Goal: Task Accomplishment & Management: Use online tool/utility

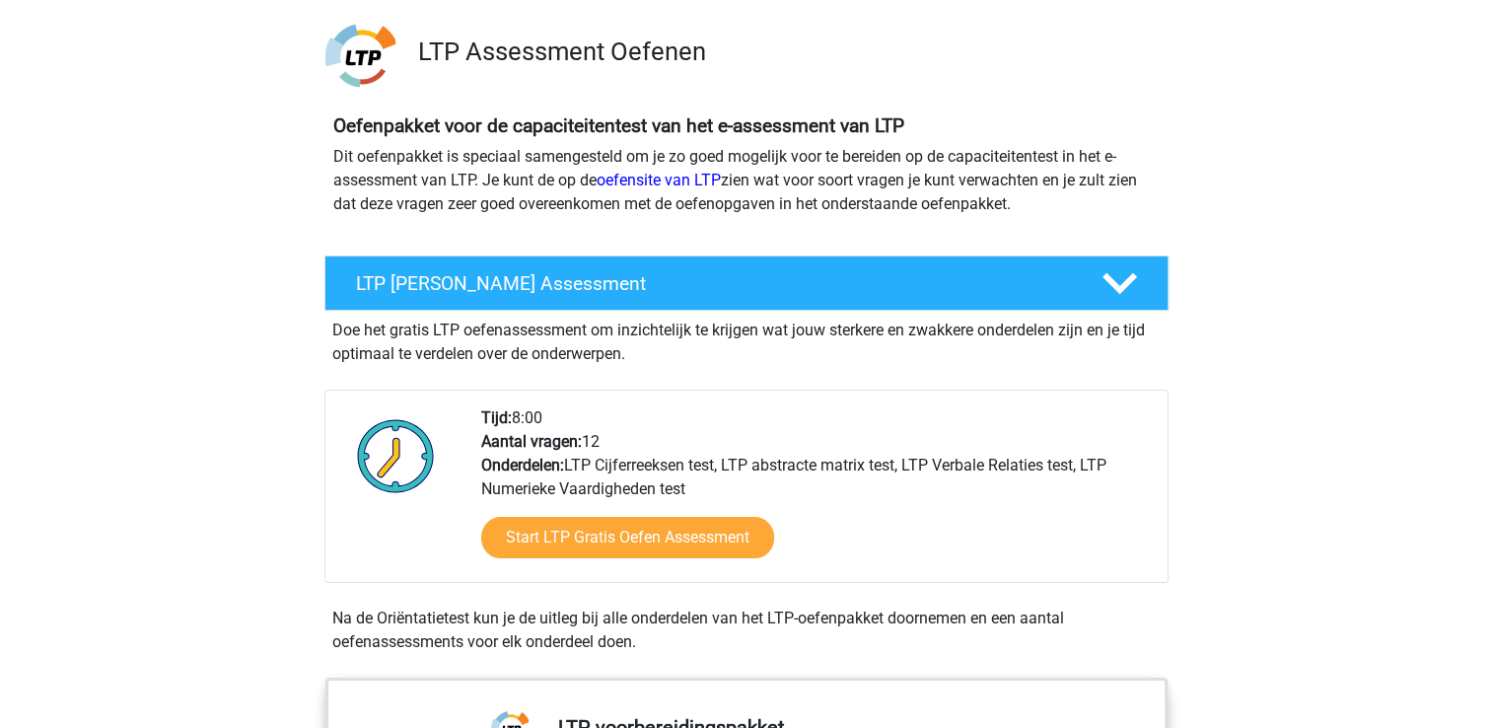
scroll to position [124, 0]
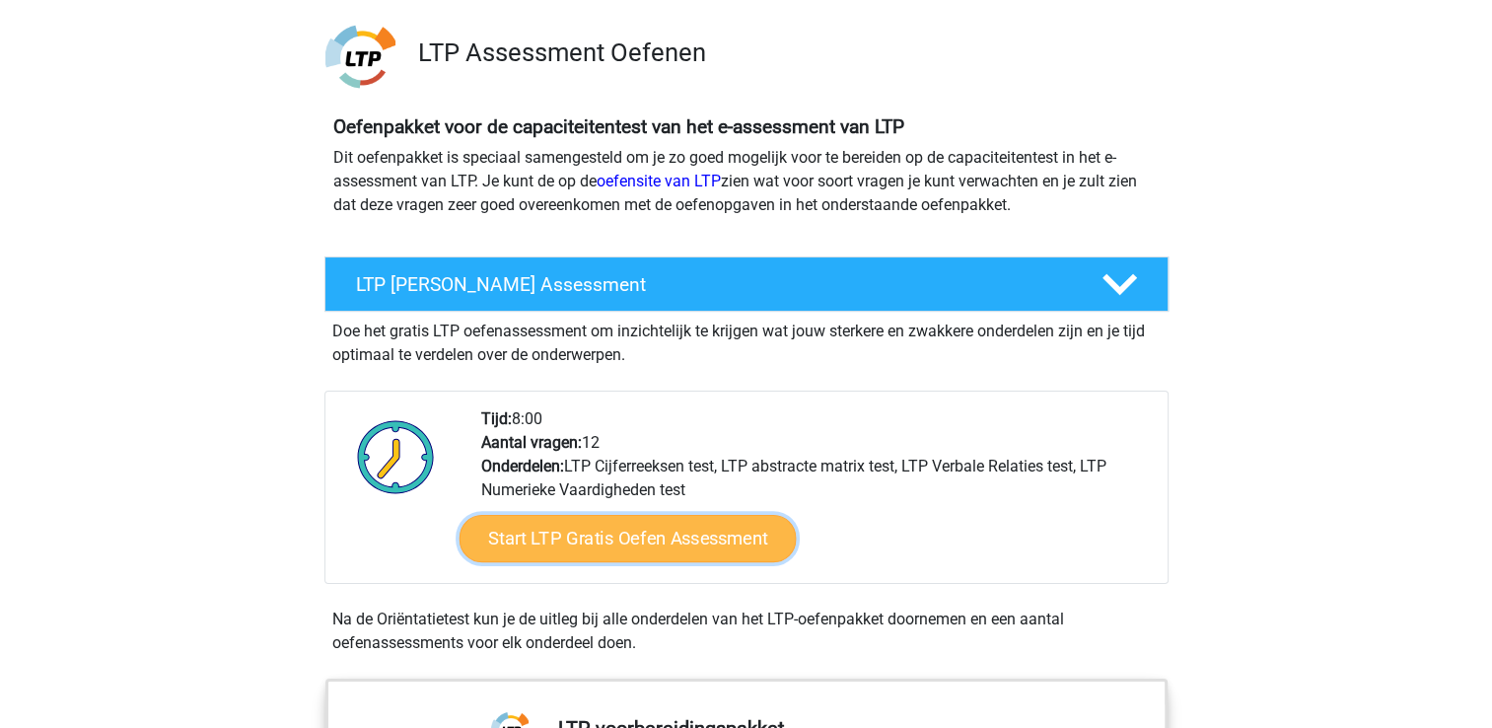
click at [568, 539] on link "Start LTP Gratis Oefen Assessment" at bounding box center [627, 538] width 337 height 47
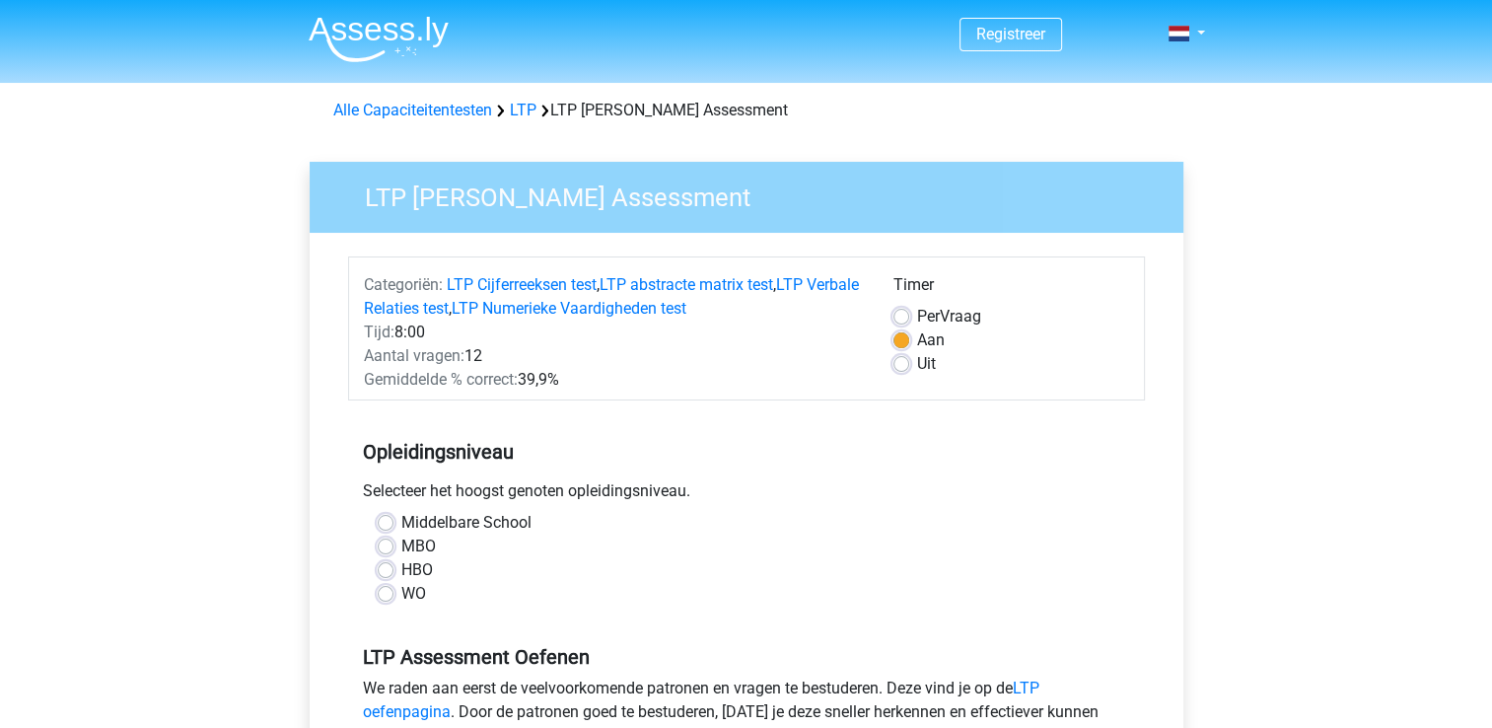
click at [568, 539] on div "MBO" at bounding box center [747, 547] width 738 height 24
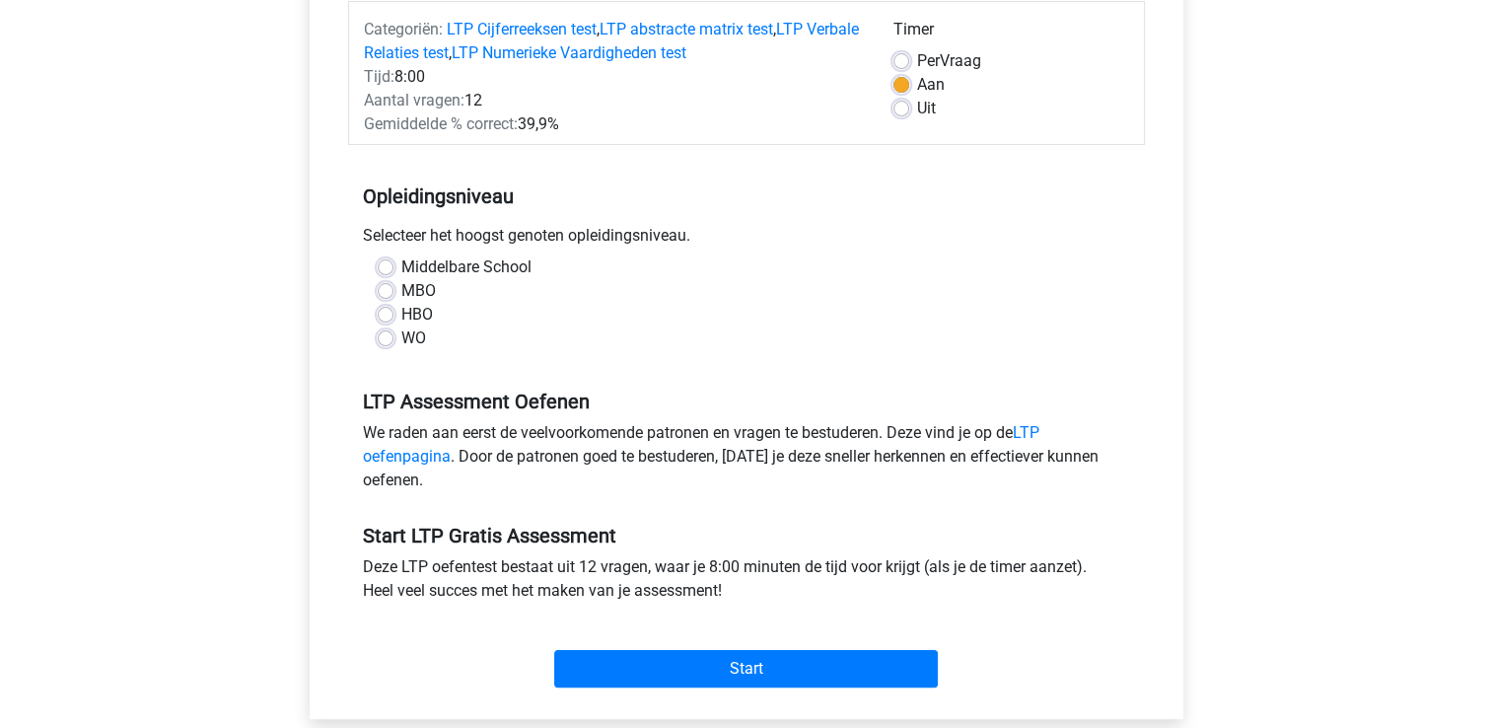
scroll to position [256, 0]
click at [401, 312] on label "HBO" at bounding box center [417, 314] width 32 height 24
click at [383, 312] on input "HBO" at bounding box center [386, 312] width 16 height 20
radio input "true"
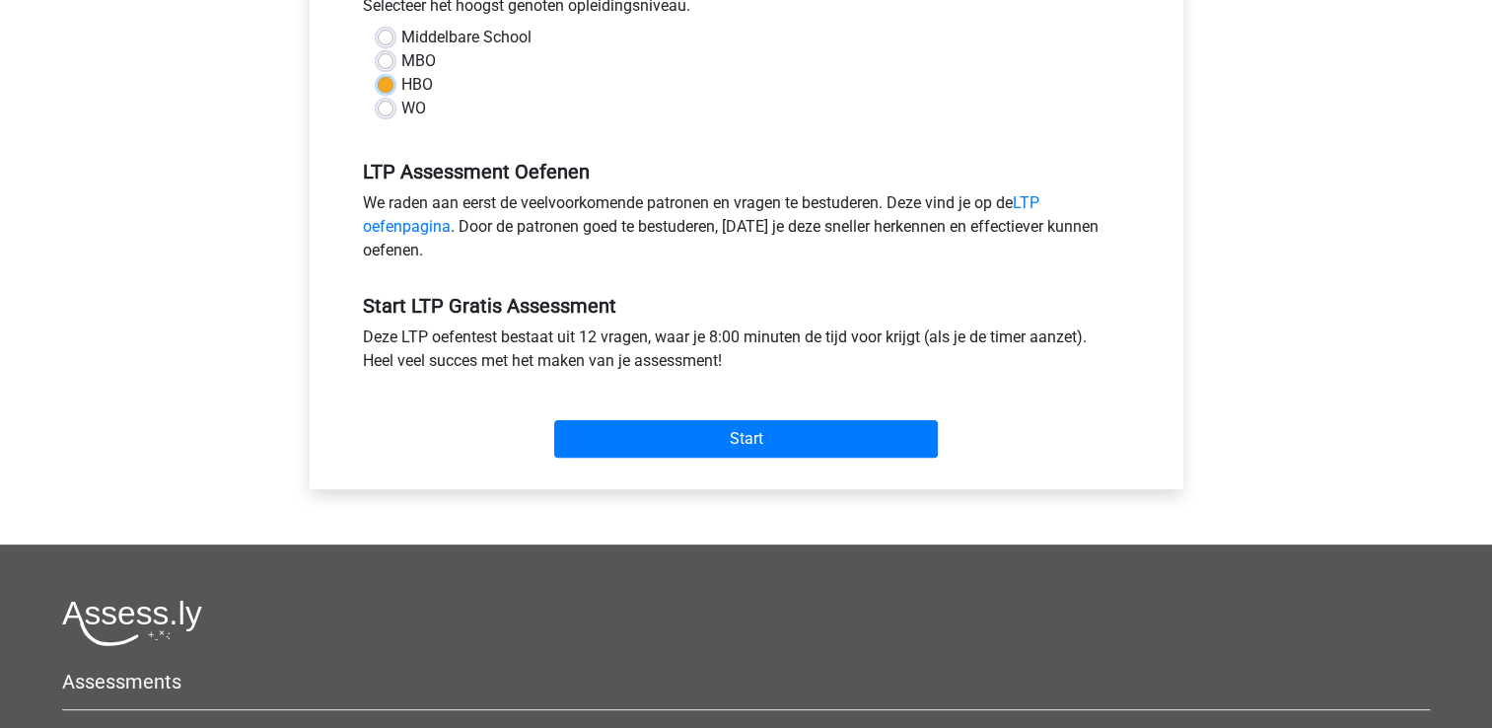
scroll to position [488, 0]
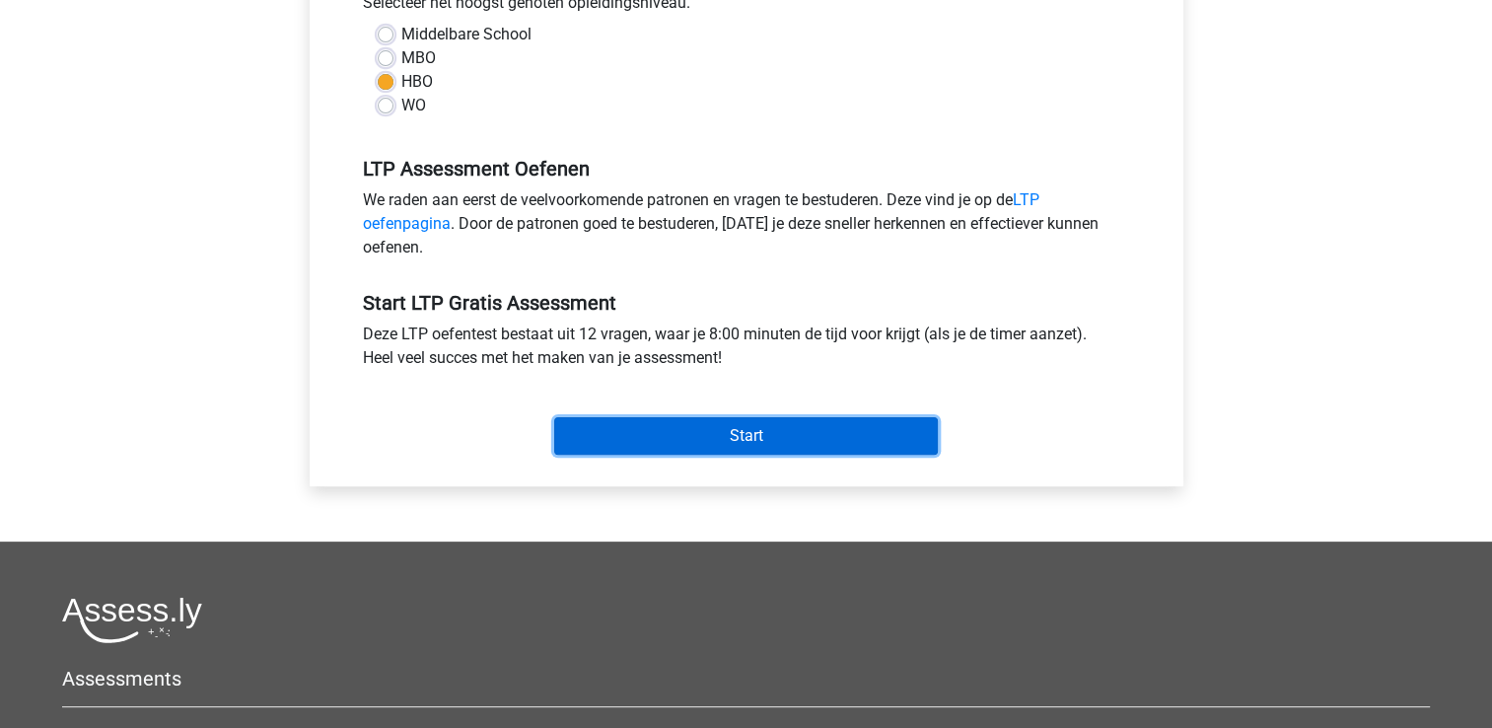
click at [728, 426] on input "Start" at bounding box center [746, 435] width 384 height 37
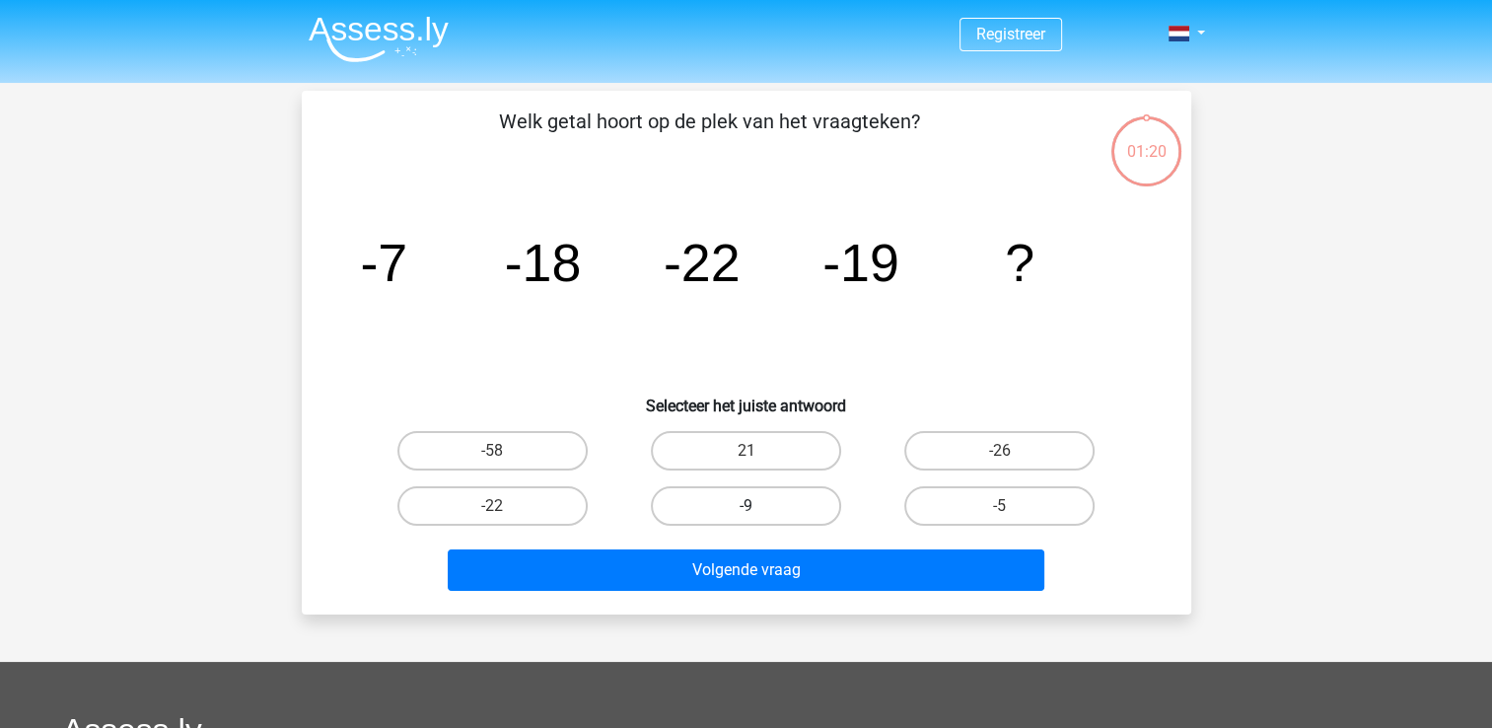
click at [738, 507] on label "-9" at bounding box center [746, 505] width 190 height 39
click at [746, 507] on input "-9" at bounding box center [752, 512] width 13 height 13
radio input "true"
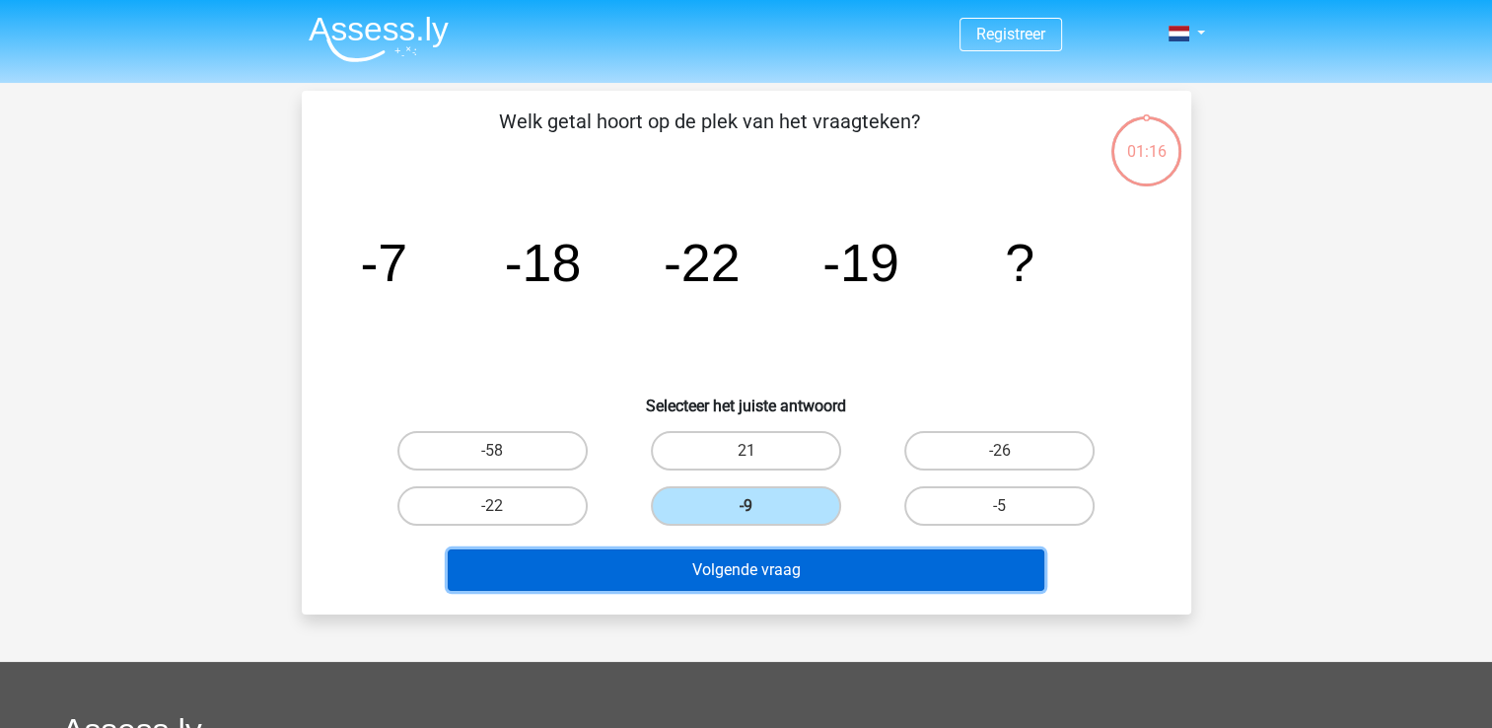
click at [724, 567] on button "Volgende vraag" at bounding box center [746, 569] width 597 height 41
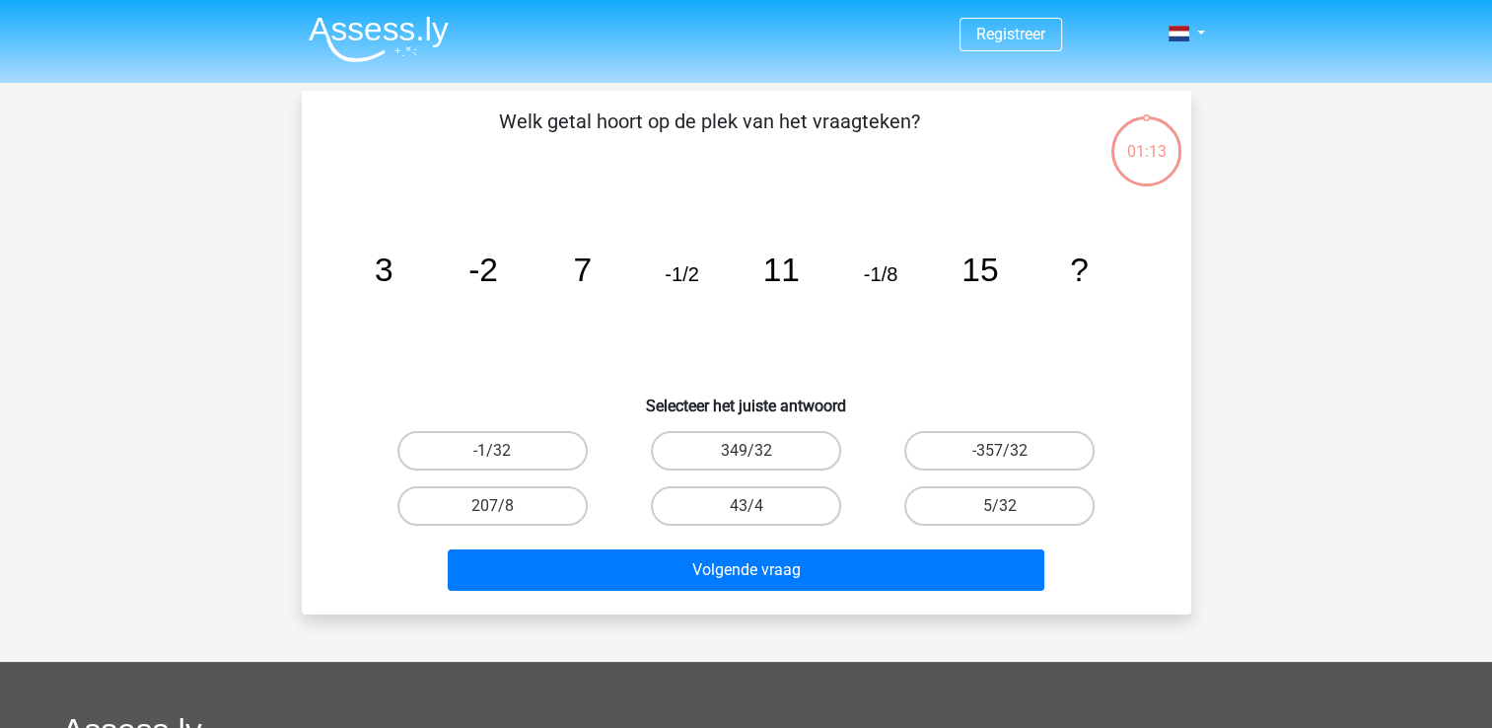
scroll to position [91, 0]
